Goal: Information Seeking & Learning: Learn about a topic

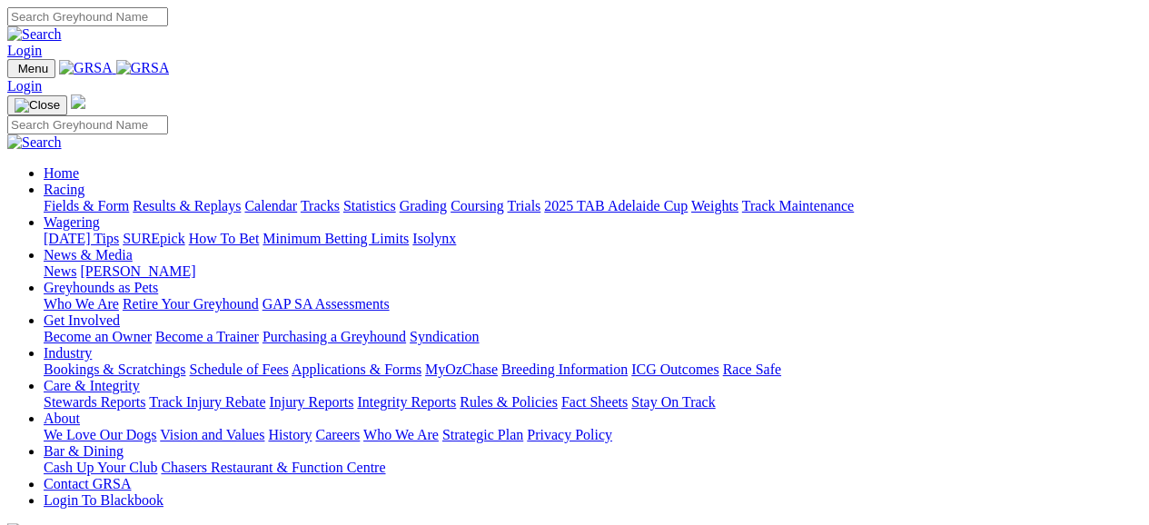
click at [84, 182] on link "Racing" at bounding box center [64, 189] width 41 height 15
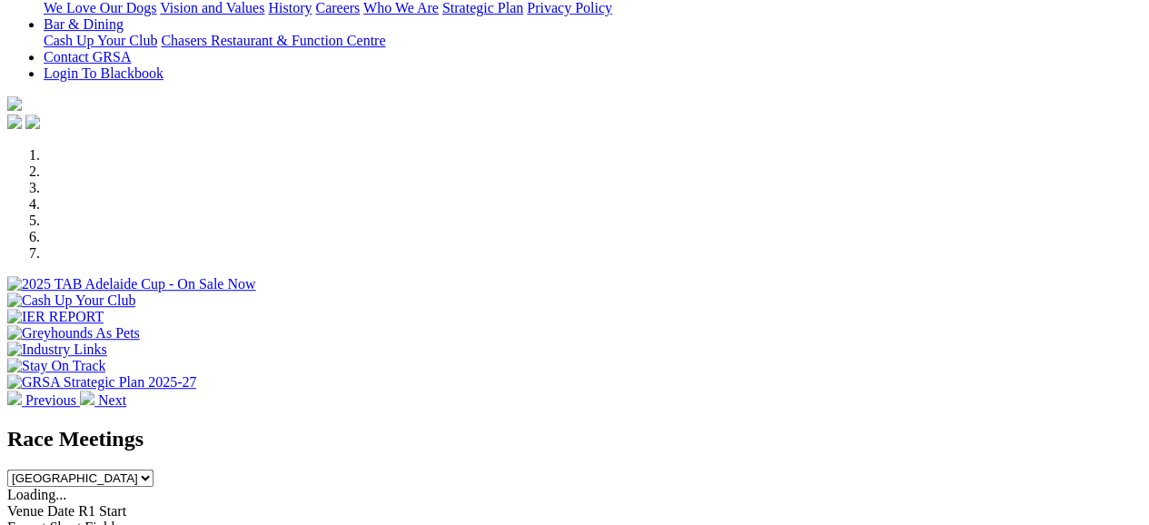
scroll to position [454, 0]
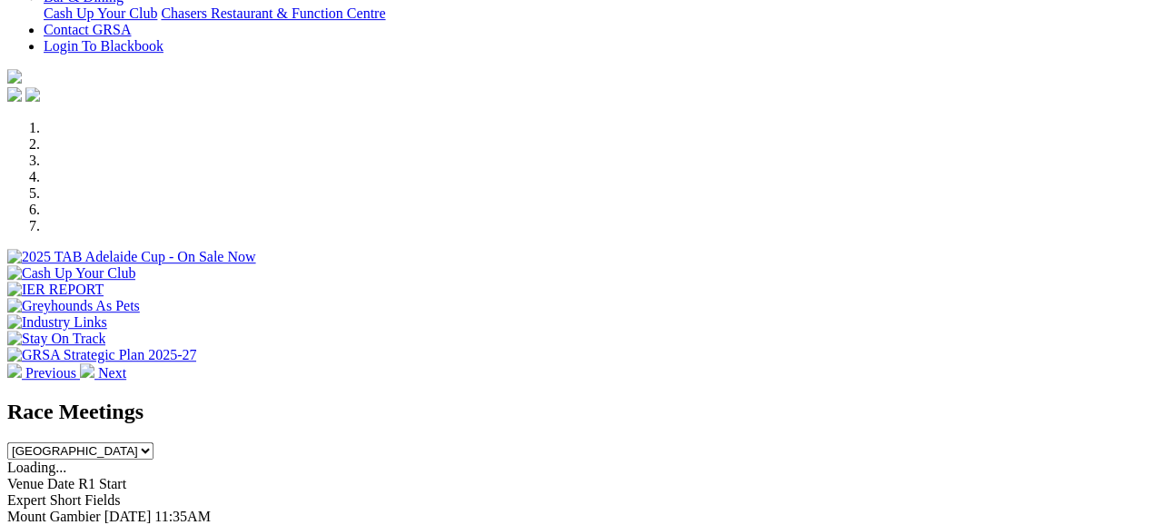
click at [40, 524] on link "F" at bounding box center [36, 532] width 8 height 15
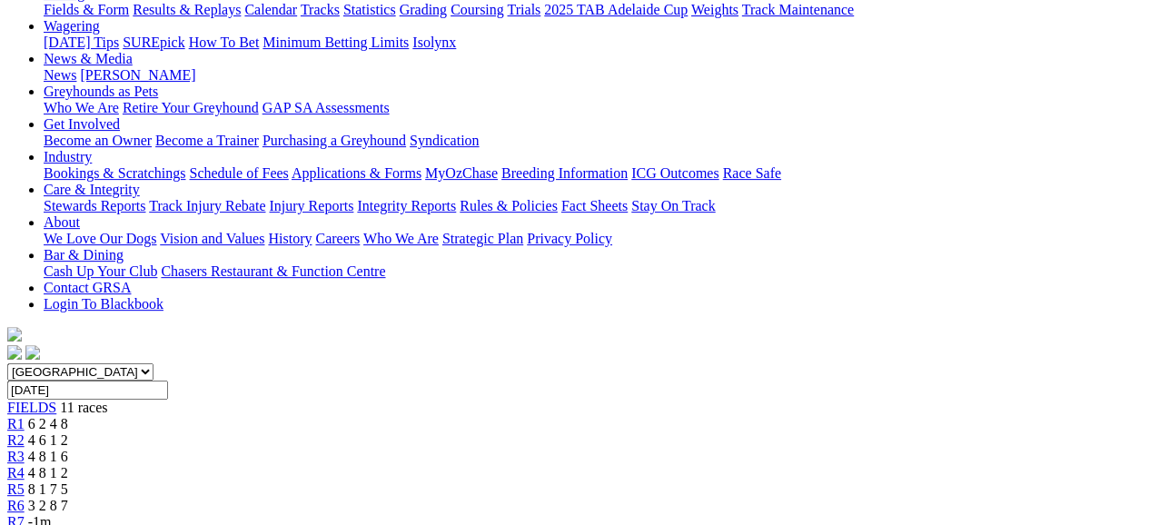
scroll to position [182, 0]
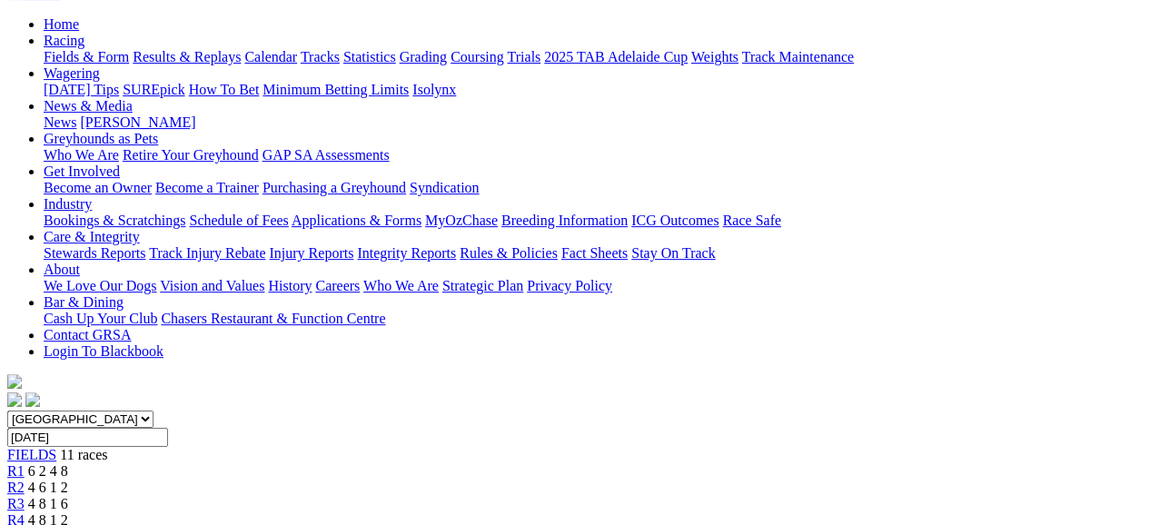
click at [68, 463] on span "6 2 4 8" at bounding box center [48, 470] width 40 height 15
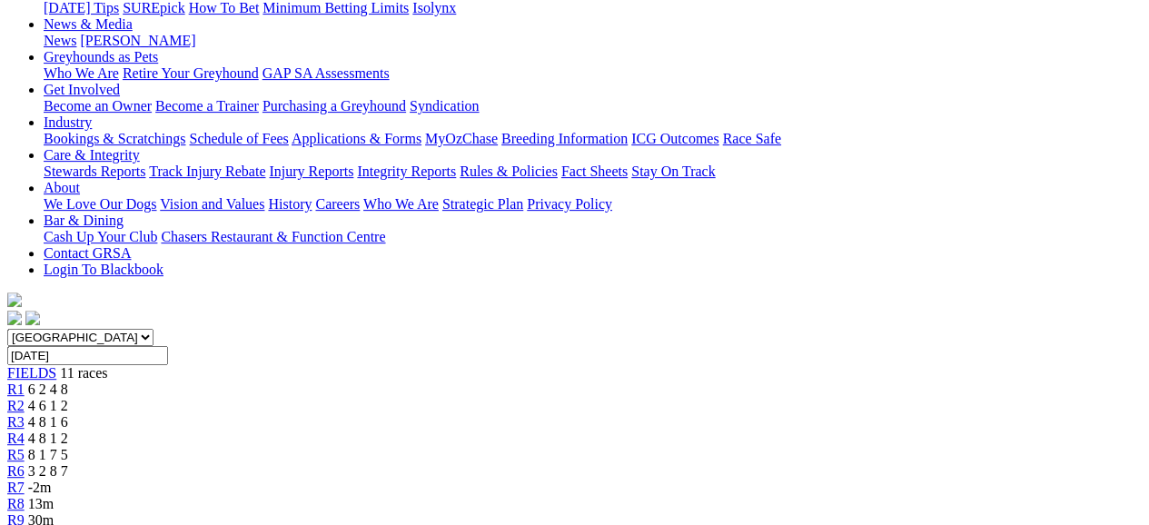
scroll to position [91, 0]
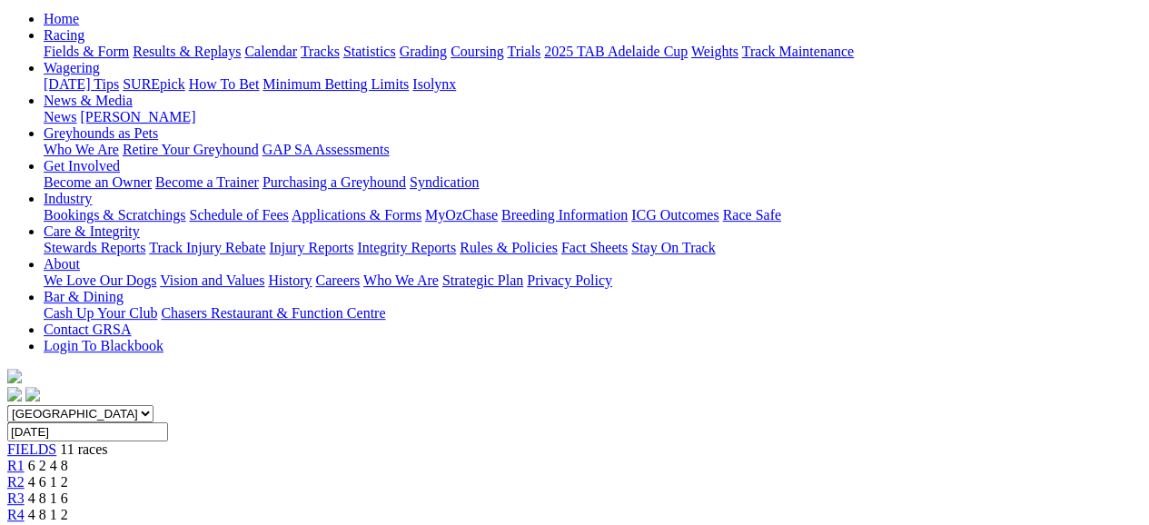
scroll to position [182, 0]
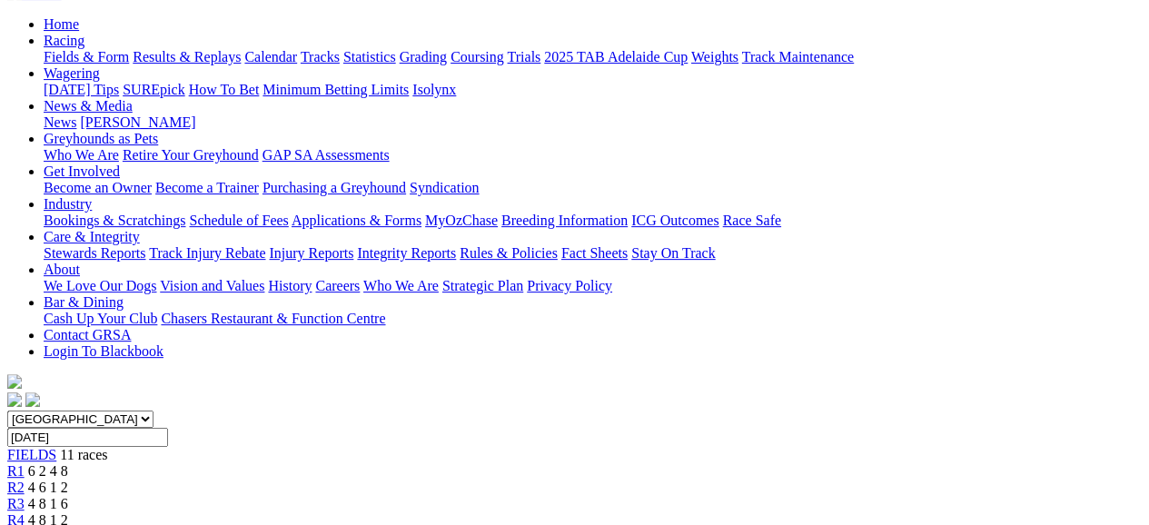
click at [68, 496] on span "4 8 1 6" at bounding box center [48, 503] width 40 height 15
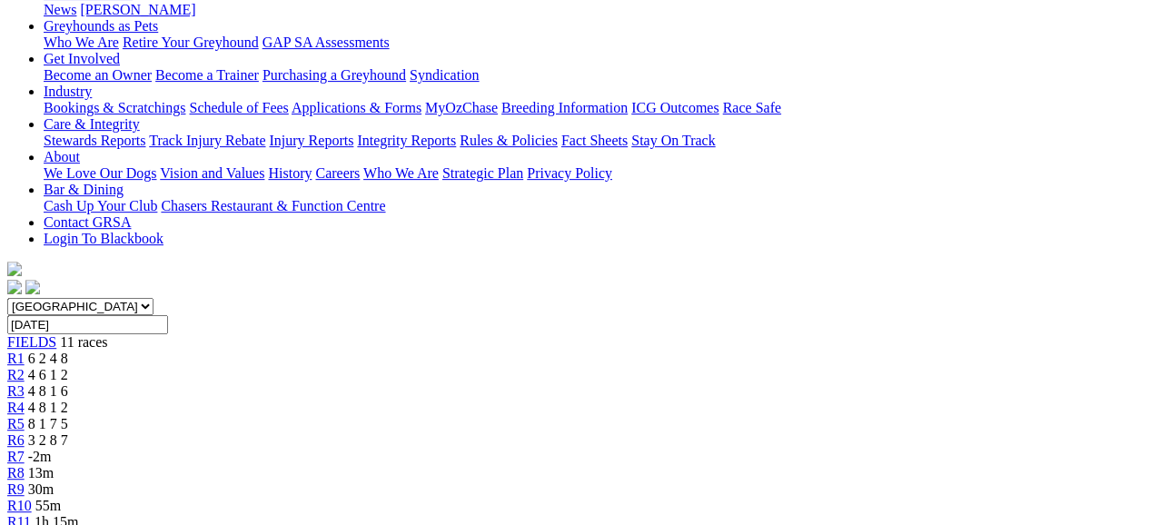
scroll to position [273, 0]
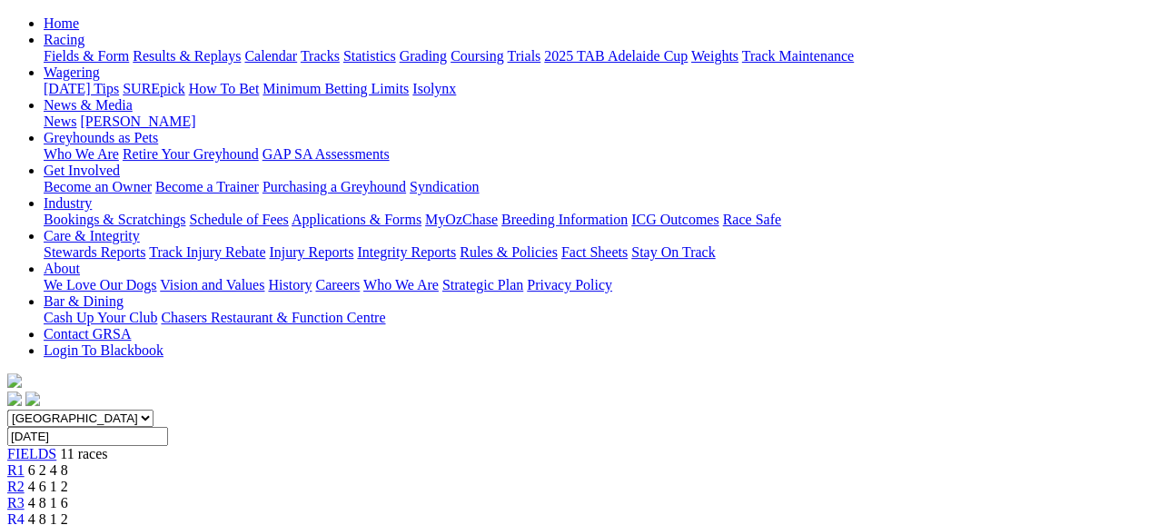
scroll to position [182, 0]
click at [25, 512] on span "R4" at bounding box center [15, 519] width 17 height 15
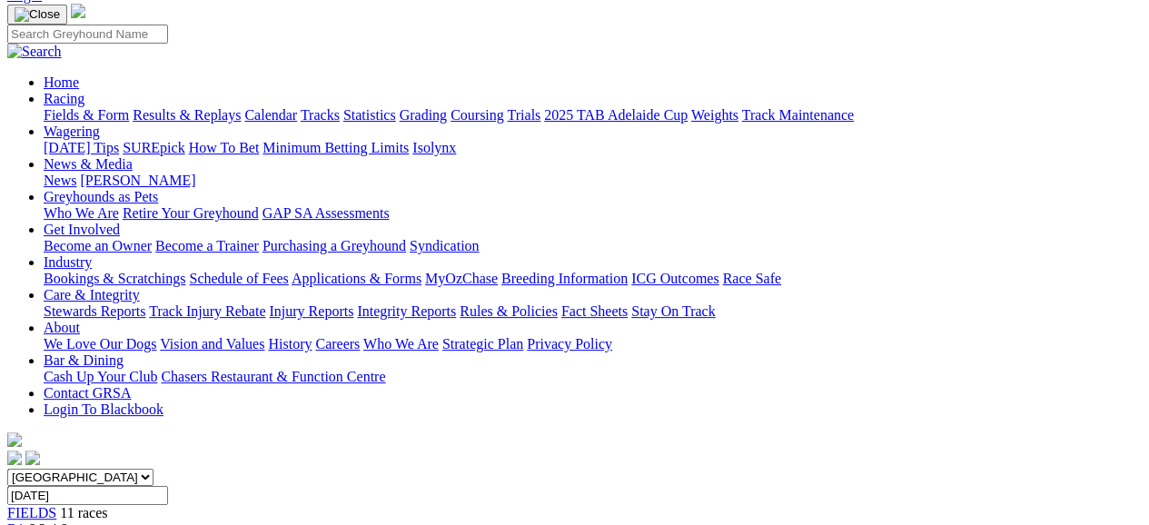
scroll to position [91, 0]
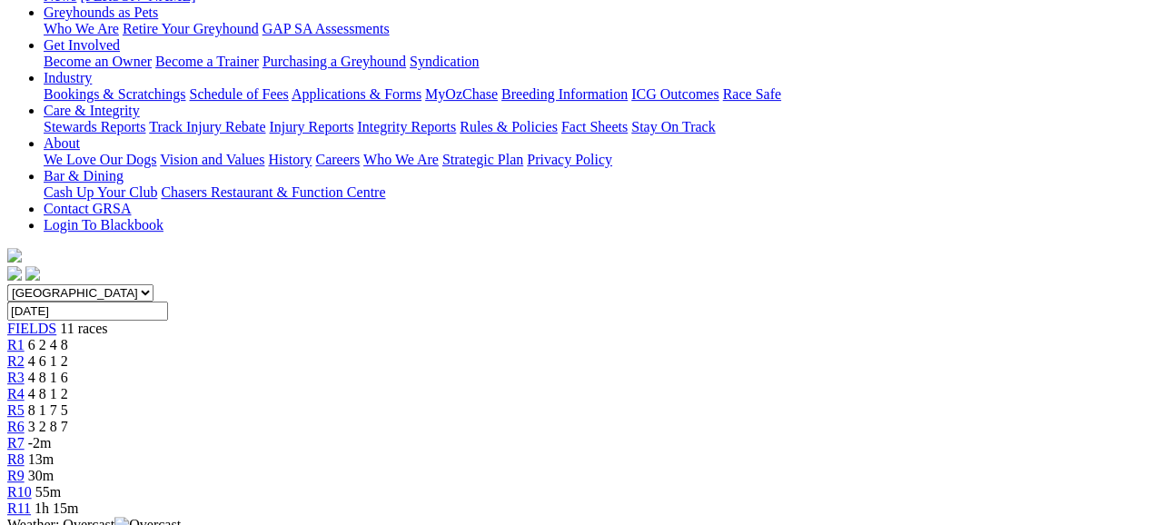
scroll to position [273, 0]
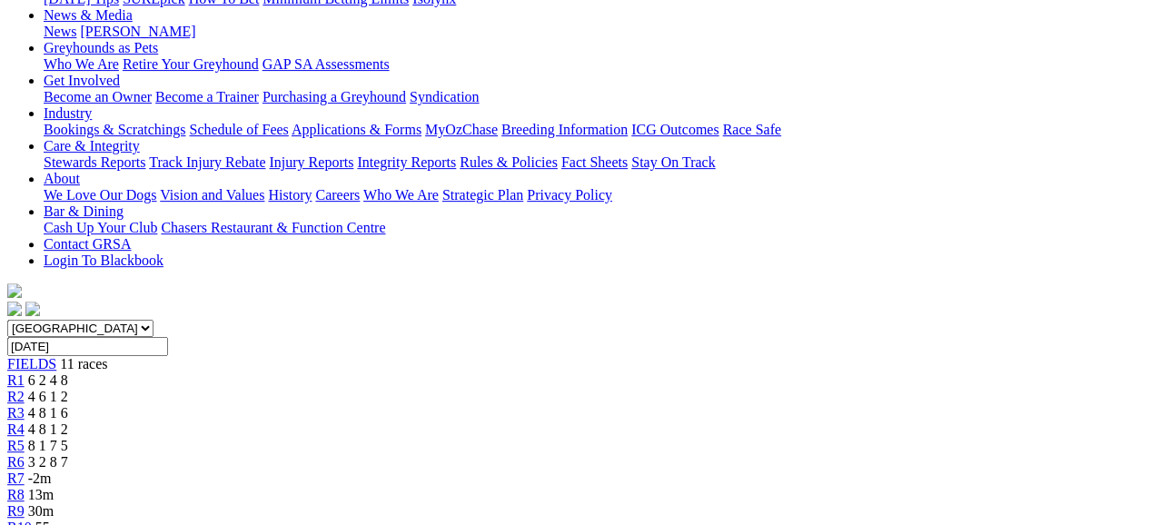
click at [68, 454] on span "3 2 8 7" at bounding box center [48, 461] width 40 height 15
click at [52, 471] on span "-3m" at bounding box center [40, 478] width 24 height 15
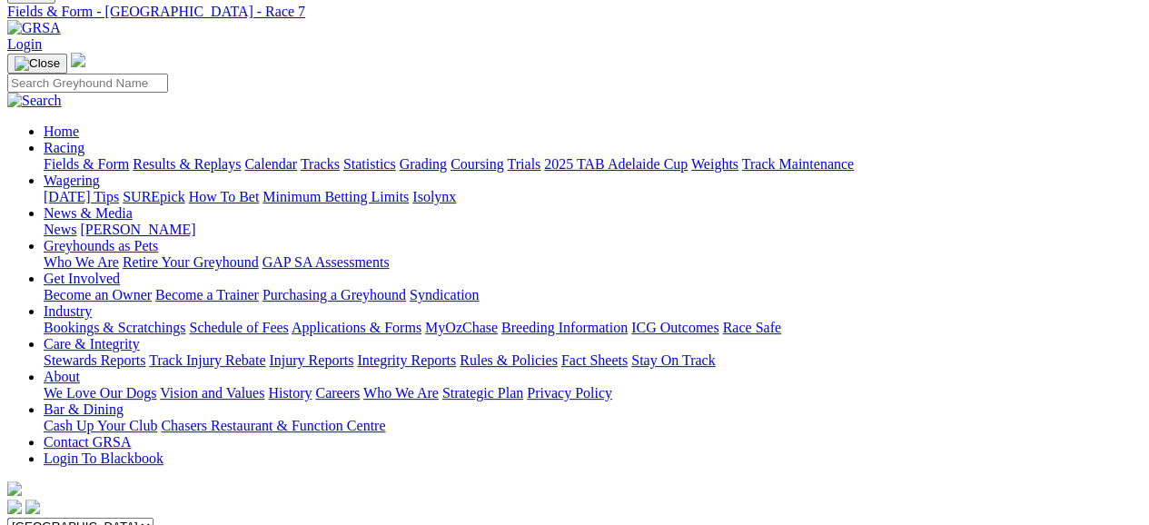
scroll to position [91, 0]
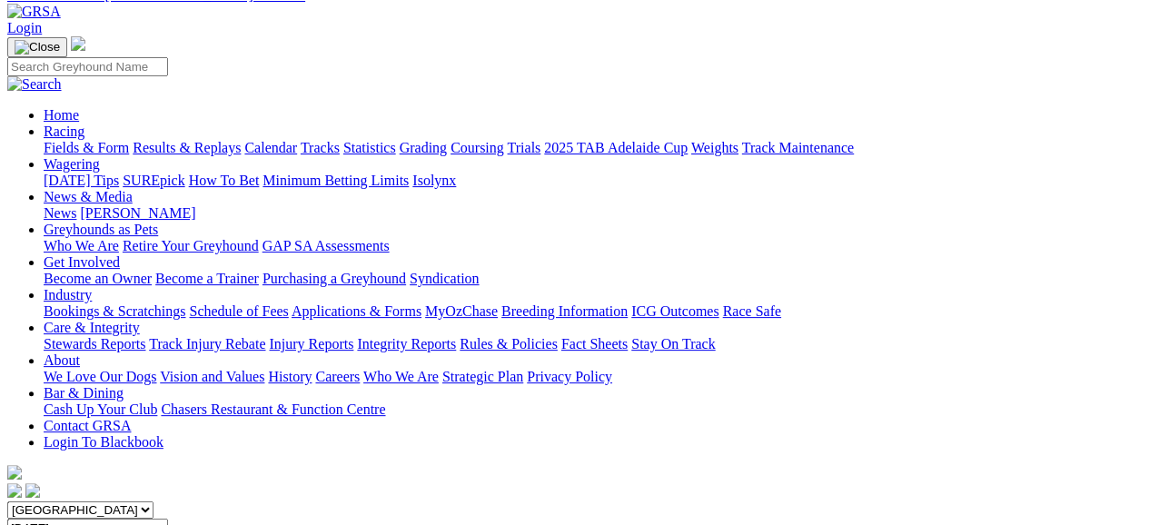
click at [63, 140] on link "Fields & Form" at bounding box center [86, 147] width 85 height 15
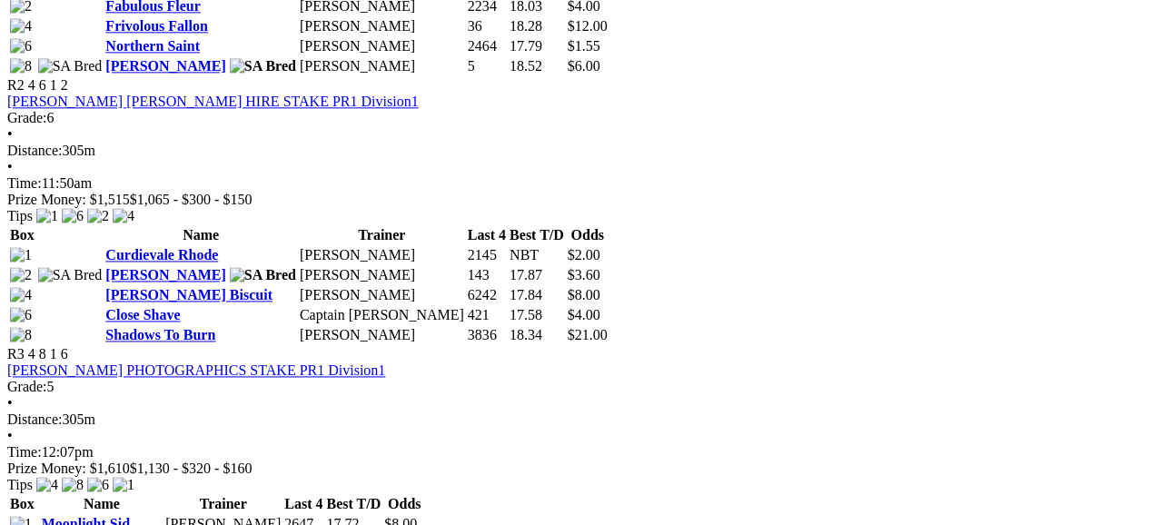
scroll to position [1545, 0]
